Goal: Information Seeking & Learning: Learn about a topic

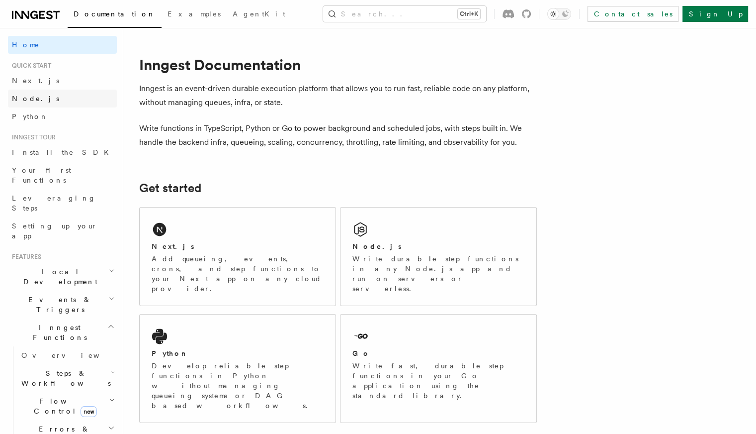
click at [27, 102] on span "Node.js" at bounding box center [35, 98] width 47 height 8
